Goal: Check status

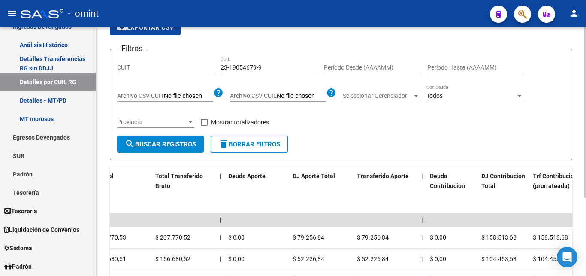
scroll to position [27, 0]
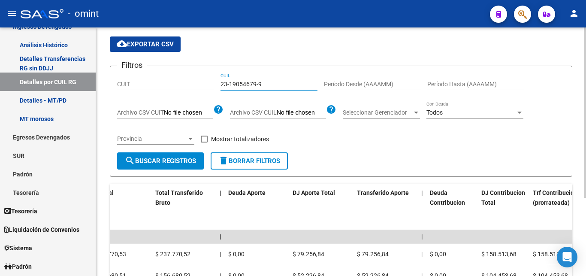
click at [274, 84] on input "23-19054679-9" at bounding box center [268, 84] width 97 height 7
drag, startPoint x: 277, startPoint y: 83, endPoint x: 155, endPoint y: 83, distance: 121.4
click at [220, 83] on input "23-19054679-9" at bounding box center [268, 84] width 97 height 7
paste input "0-23403054-0"
type input "20-23403054-0"
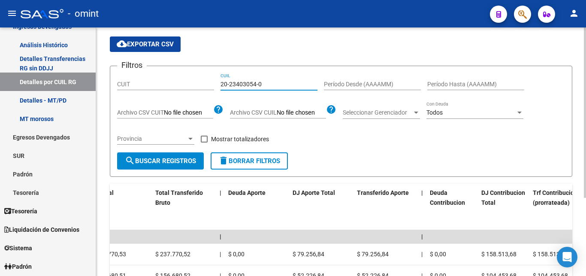
drag, startPoint x: 436, startPoint y: 172, endPoint x: 416, endPoint y: 166, distance: 20.1
click at [434, 172] on form "Filtros CUIT 20-23403054-0 CUIL Período Desde (AAAAMM) Período Hasta (AAAAMM) A…" at bounding box center [341, 121] width 462 height 111
click at [189, 162] on span "search Buscar Registros" at bounding box center [160, 161] width 71 height 8
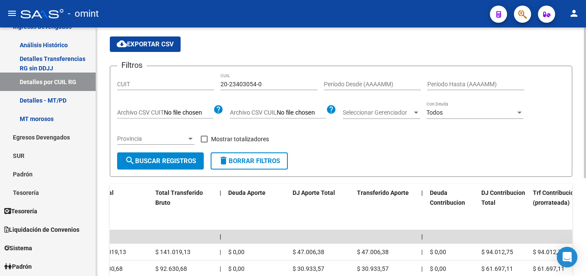
scroll to position [0, 588]
click at [160, 168] on button "search Buscar Registros" at bounding box center [160, 160] width 87 height 17
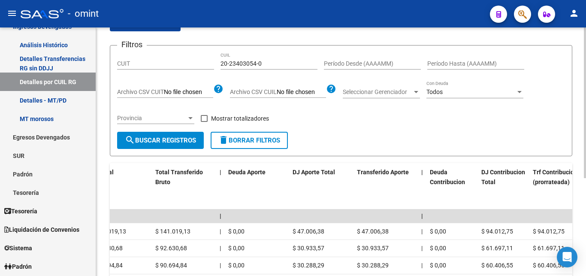
scroll to position [27, 0]
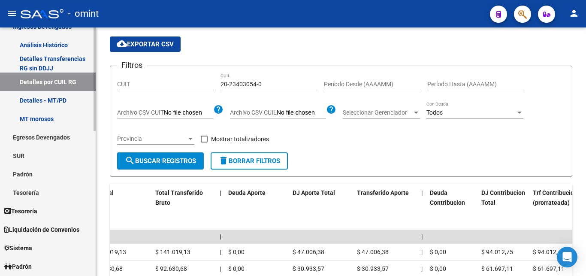
click at [24, 156] on link "SUR" at bounding box center [48, 155] width 96 height 18
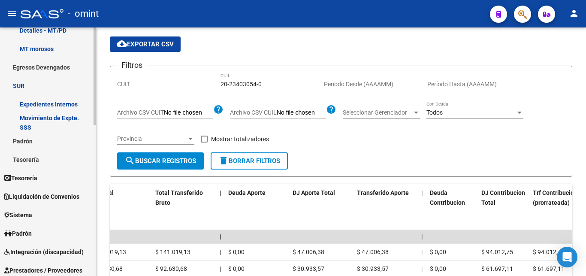
scroll to position [175, 0]
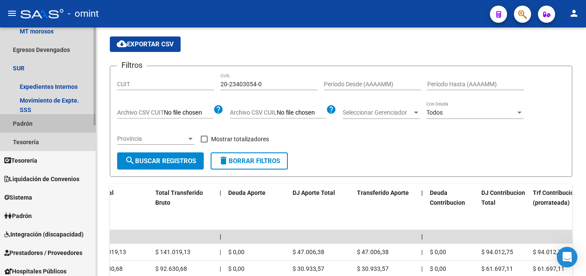
click at [23, 124] on link "Padrón" at bounding box center [48, 123] width 96 height 18
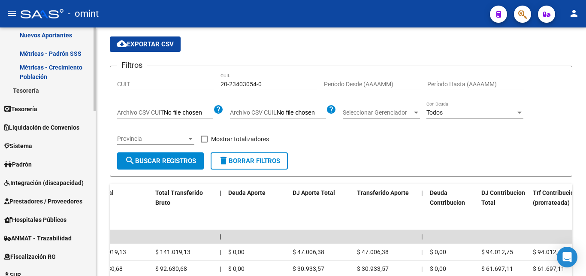
scroll to position [350, 0]
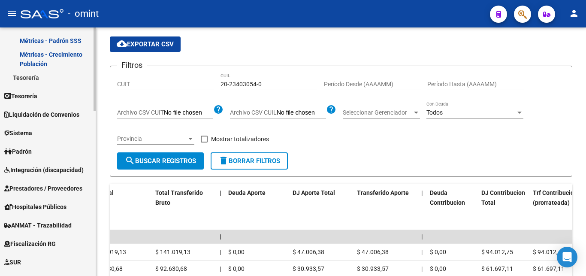
click at [39, 151] on link "Padrón" at bounding box center [48, 151] width 96 height 18
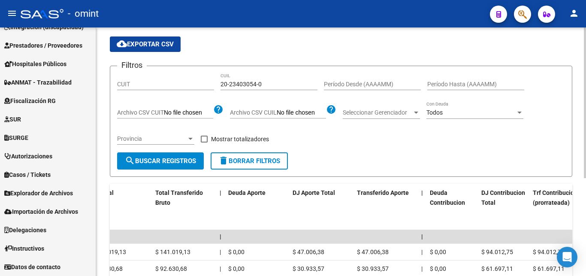
scroll to position [326, 0]
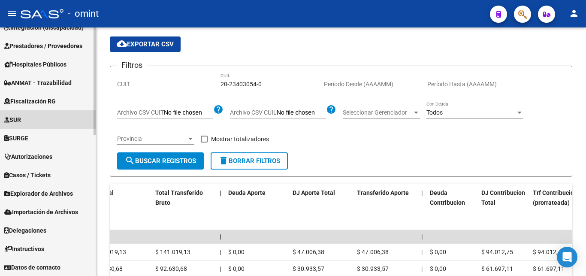
click at [21, 119] on span "SUR" at bounding box center [12, 119] width 17 height 9
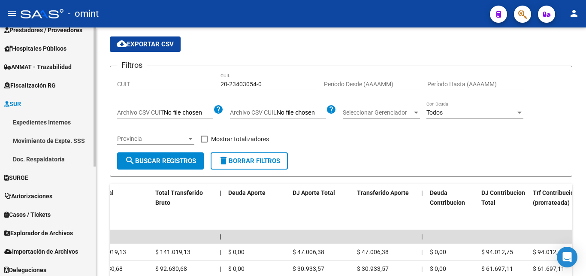
scroll to position [124, 0]
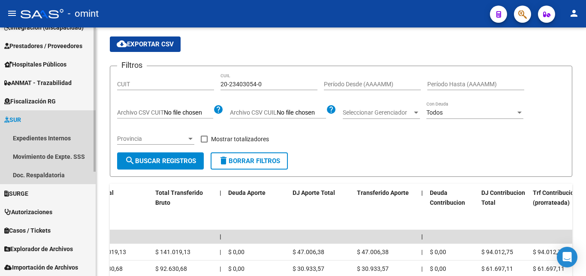
click at [29, 118] on link "SUR" at bounding box center [48, 119] width 96 height 18
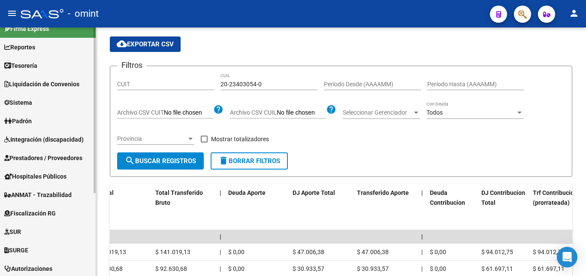
scroll to position [0, 0]
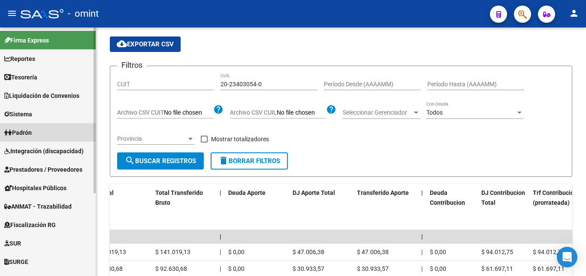
click at [23, 130] on span "Padrón" at bounding box center [17, 132] width 27 height 9
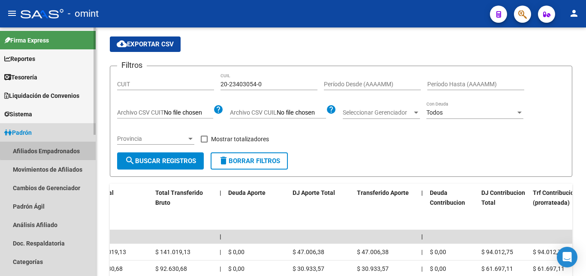
click at [64, 148] on link "Afiliados Empadronados" at bounding box center [48, 151] width 96 height 18
